Goal: Task Accomplishment & Management: Manage account settings

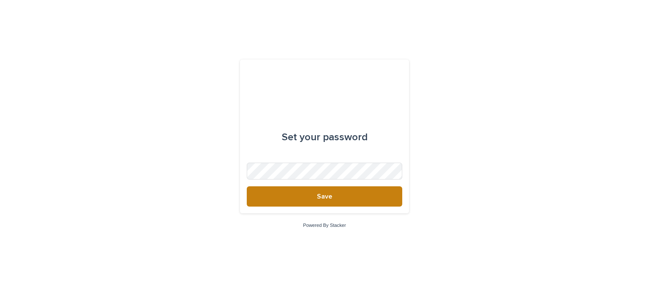
click at [326, 195] on span "Save" at bounding box center [324, 196] width 15 height 7
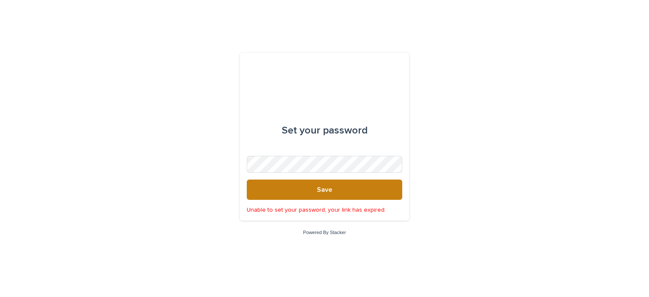
click at [329, 192] on span "Save" at bounding box center [324, 189] width 15 height 7
click at [309, 188] on button "Save" at bounding box center [325, 190] width 156 height 20
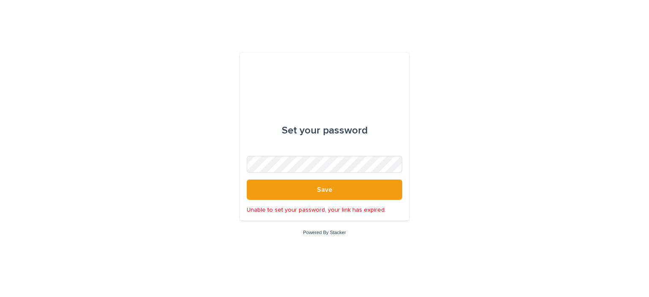
click at [332, 133] on div "Set your password" at bounding box center [325, 131] width 86 height 24
click at [323, 231] on link "Powered By Stacker" at bounding box center [324, 232] width 43 height 5
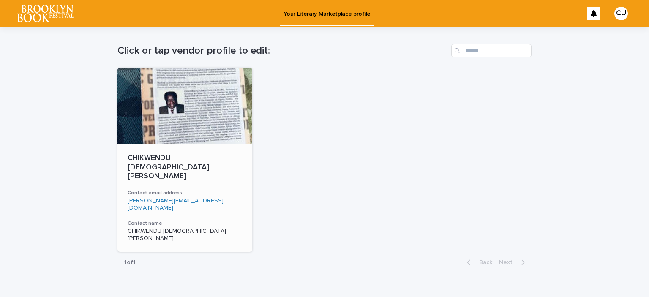
click at [212, 115] on div at bounding box center [185, 106] width 135 height 76
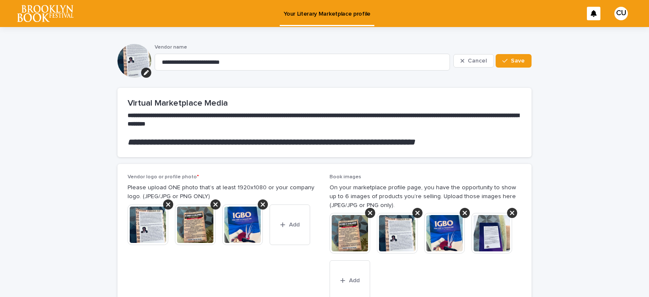
click at [351, 236] on img at bounding box center [350, 233] width 41 height 41
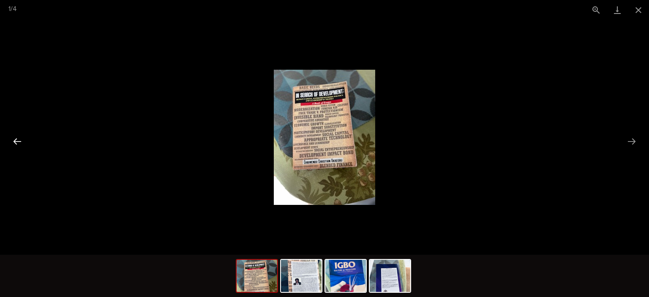
click at [16, 142] on button "Previous slide" at bounding box center [17, 141] width 18 height 16
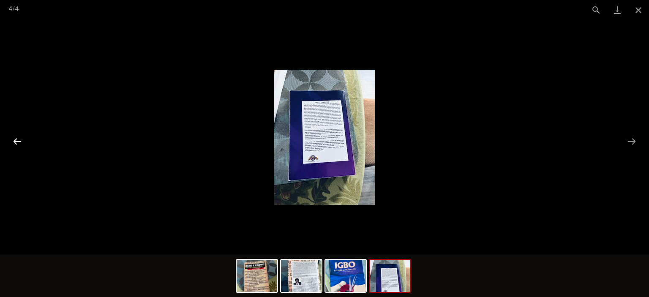
click at [16, 142] on button "Previous slide" at bounding box center [17, 141] width 18 height 16
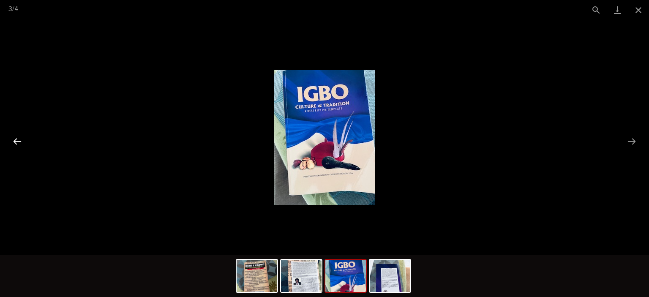
click at [16, 142] on button "Previous slide" at bounding box center [17, 141] width 18 height 16
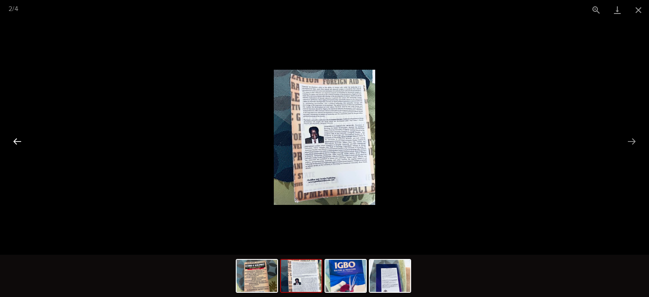
click at [16, 142] on button "Previous slide" at bounding box center [17, 141] width 18 height 16
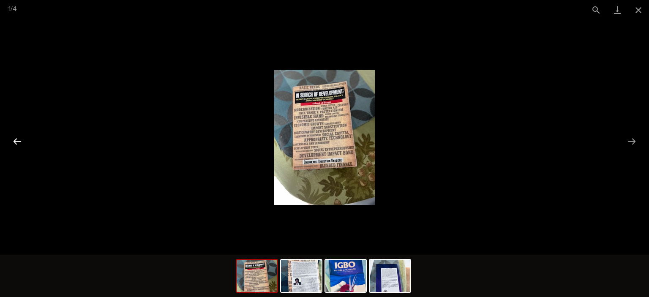
click at [16, 142] on button "Previous slide" at bounding box center [17, 141] width 18 height 16
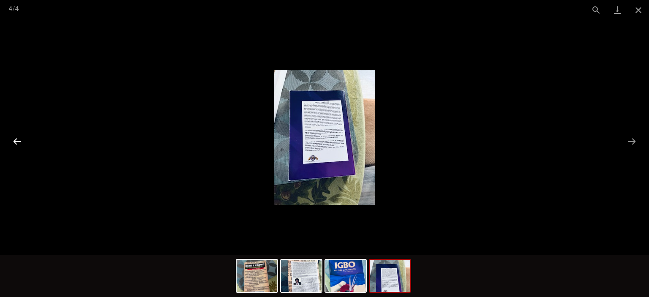
click at [16, 142] on button "Previous slide" at bounding box center [17, 141] width 18 height 16
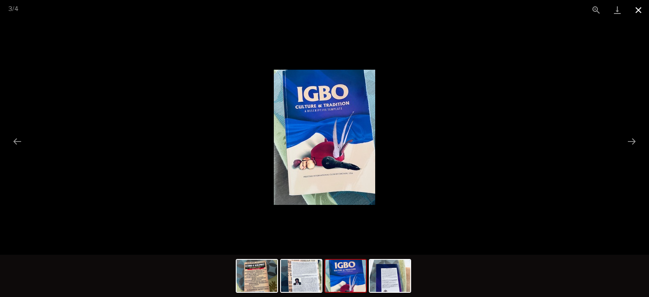
click at [632, 11] on button "Close gallery" at bounding box center [638, 10] width 21 height 20
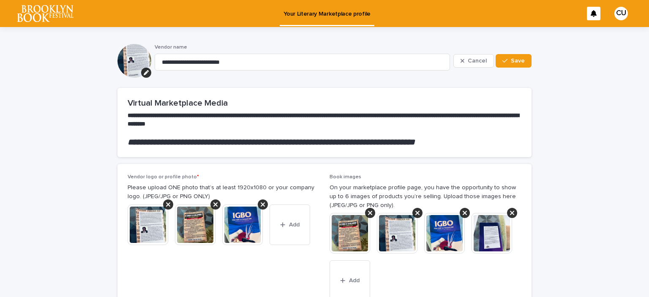
click at [334, 14] on p "Your Literary Marketplace profile" at bounding box center [327, 9] width 87 height 18
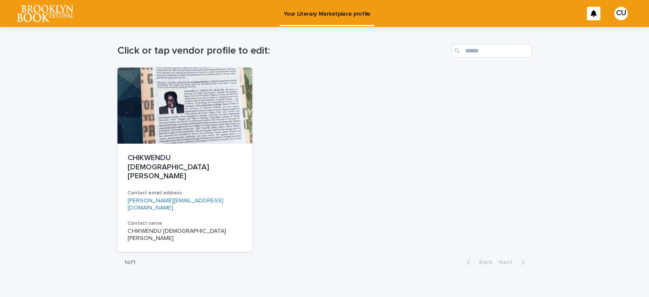
click at [314, 9] on p "Your Literary Marketplace profile" at bounding box center [327, 9] width 87 height 18
click at [207, 111] on div at bounding box center [185, 106] width 135 height 76
